Goal: Information Seeking & Learning: Learn about a topic

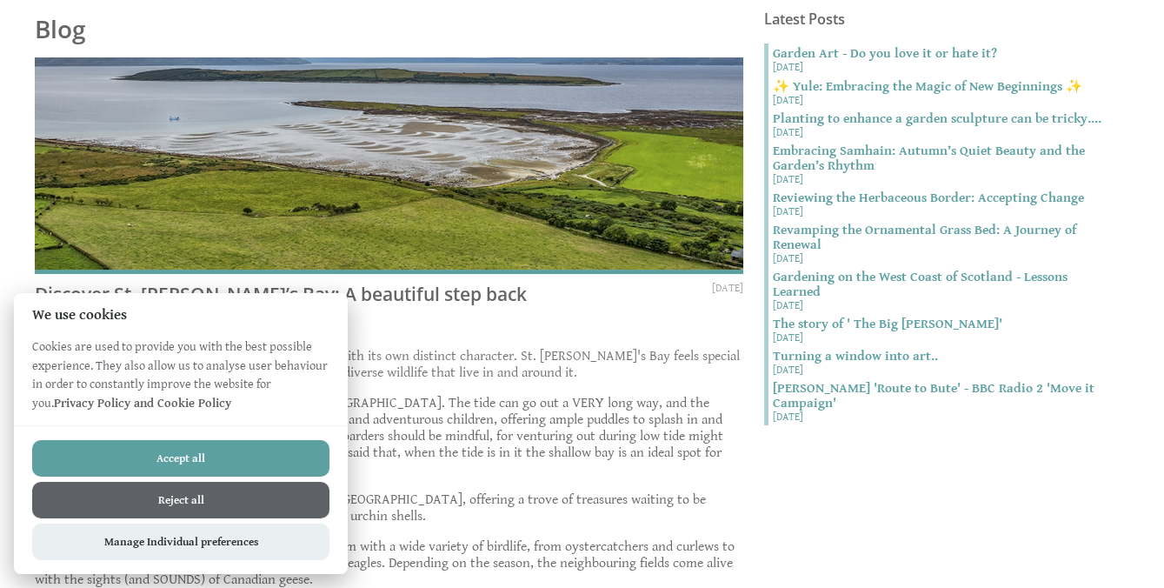
scroll to position [553, 0]
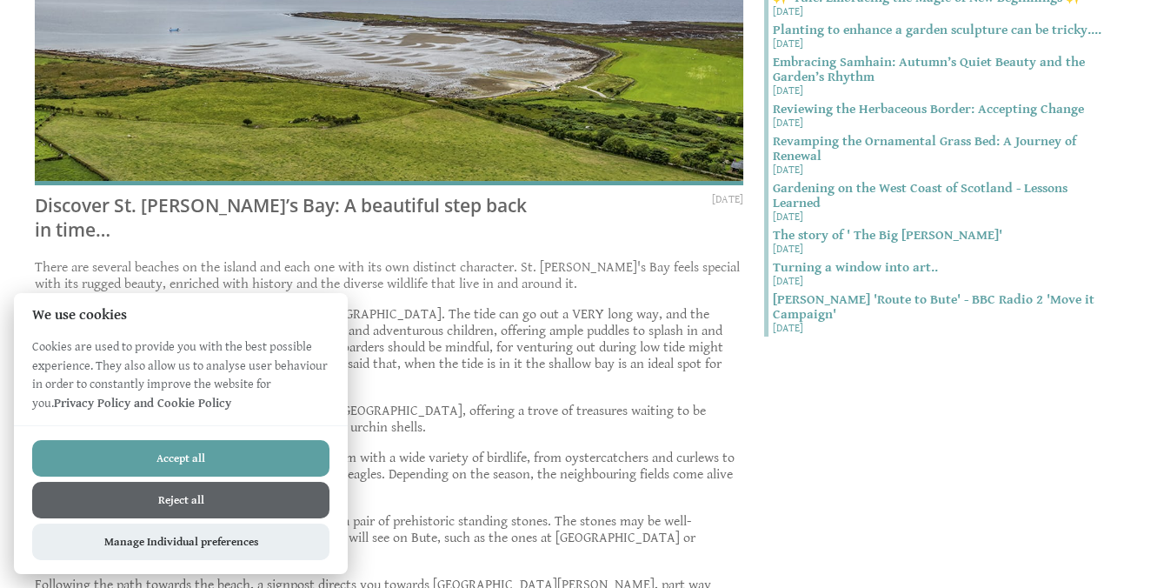
click at [215, 453] on button "Accept all" at bounding box center [180, 458] width 297 height 37
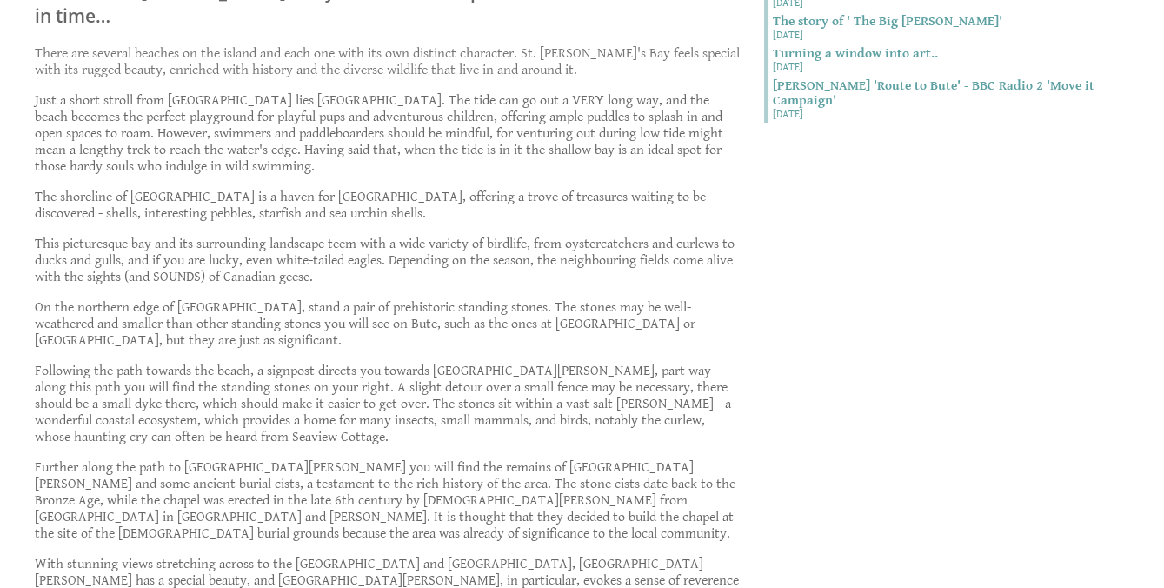
scroll to position [790, 0]
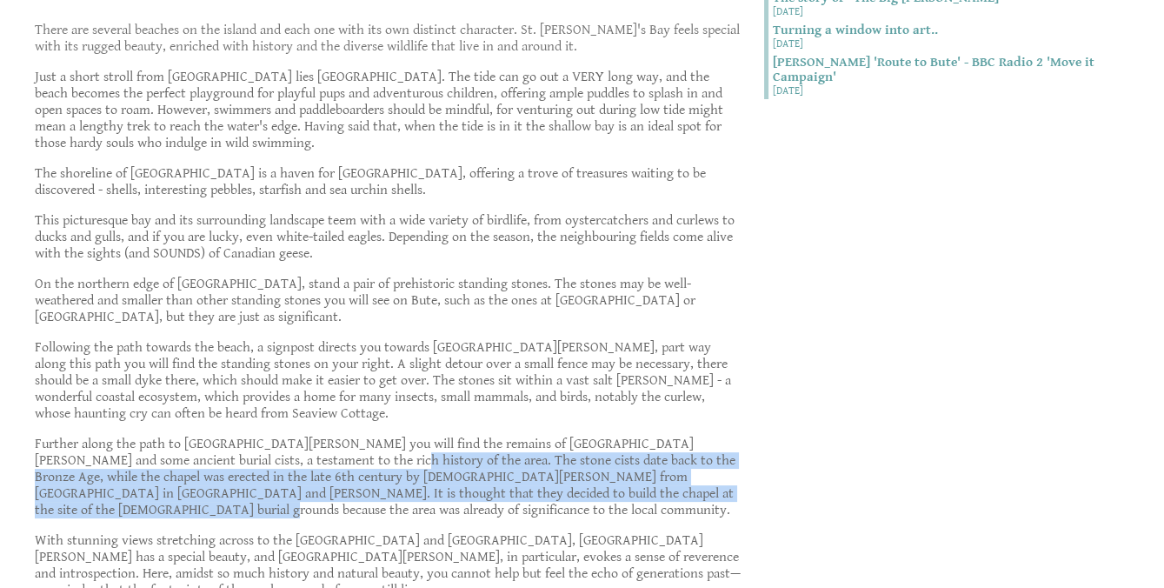
drag, startPoint x: 272, startPoint y: 419, endPoint x: 712, endPoint y: 450, distance: 441.0
click at [712, 450] on p "Further along the path to [GEOGRAPHIC_DATA][PERSON_NAME] you will find the rema…" at bounding box center [389, 477] width 709 height 83
copy p "The stone cists date back to the Bronze Age, while the chapel was erected in th…"
